Goal: Information Seeking & Learning: Find specific fact

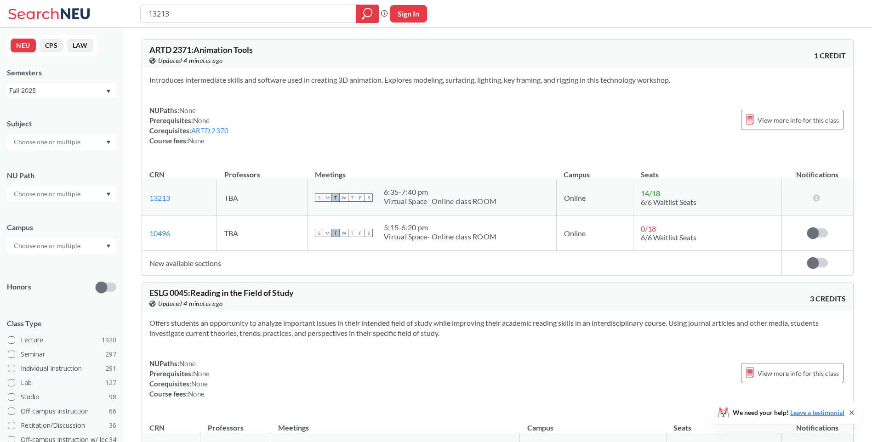
click at [119, 20] on div "13213 Phrase search guarantees the exact search appears in the results. Ex. If …" at bounding box center [436, 14] width 872 height 28
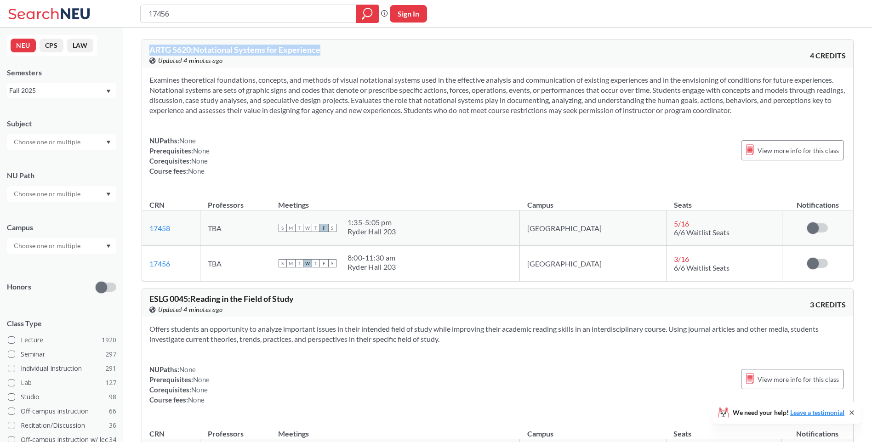
drag, startPoint x: 338, startPoint y: 52, endPoint x: 150, endPoint y: 52, distance: 187.9
click at [150, 52] on div "ARTG 5620 : Notational Systems for Experience View this course on Banner. Updat…" at bounding box center [323, 55] width 348 height 20
copy span "ARTG 5620 : Notational Systems for Experience"
drag, startPoint x: 228, startPoint y: 13, endPoint x: 221, endPoint y: 13, distance: 6.9
click at [229, 13] on input "17456" at bounding box center [248, 14] width 202 height 16
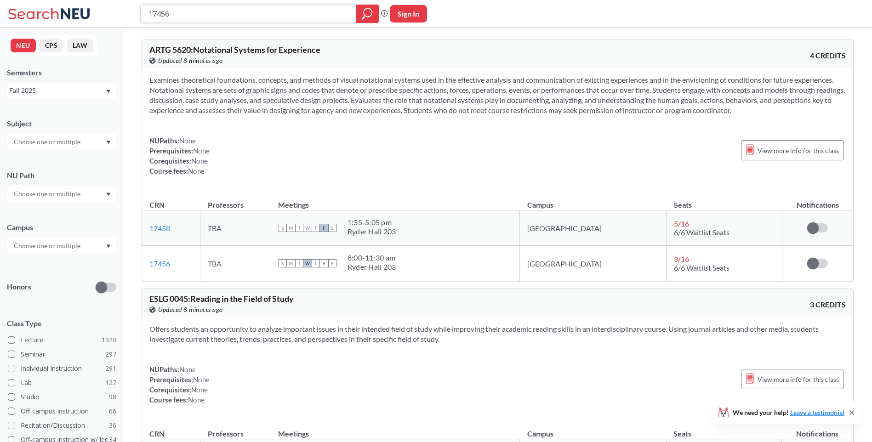
drag, startPoint x: 221, startPoint y: 13, endPoint x: 102, endPoint y: 11, distance: 119.9
click at [101, 12] on div "17456 Phrase search guarantees the exact search appears in the results. Ex. If …" at bounding box center [436, 14] width 872 height 28
paste input "1484"
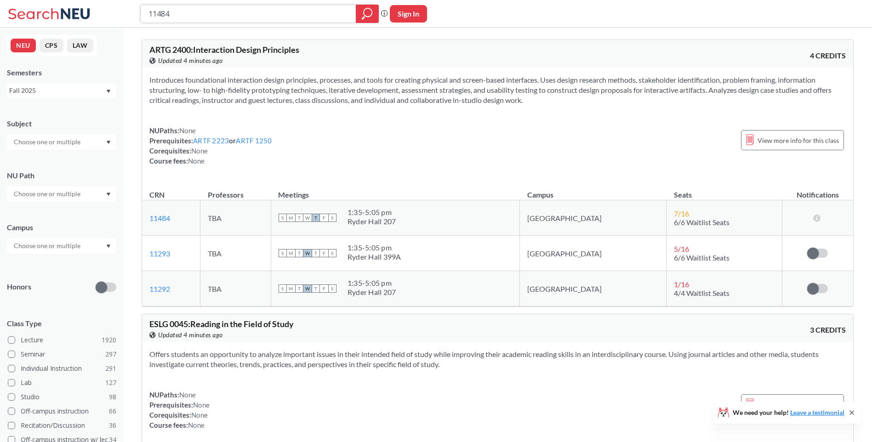
click at [251, 19] on input "11484" at bounding box center [248, 14] width 202 height 16
drag, startPoint x: 310, startPoint y: 50, endPoint x: 145, endPoint y: 43, distance: 165.5
click at [145, 43] on div "ARTG 2400 : Interaction Design Principles View this course on Banner. Updated 2…" at bounding box center [497, 54] width 711 height 28
copy span "ARTG 2400 : Interaction Design Principles"
click at [221, 17] on input "11484" at bounding box center [248, 14] width 202 height 16
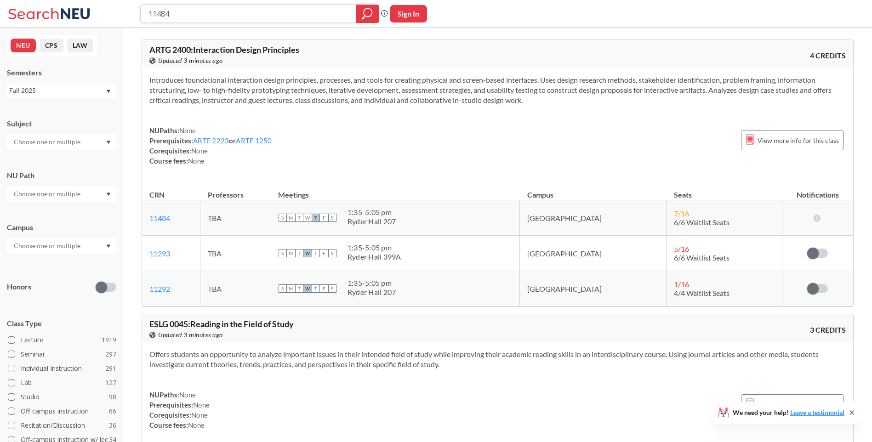
drag, startPoint x: 247, startPoint y: 8, endPoint x: 39, endPoint y: 2, distance: 208.7
click at [38, 4] on div "11484 Phrase search guarantees the exact search appears in the results. Ex. If …" at bounding box center [436, 14] width 872 height 28
paste input "4571"
type input "14571"
